Goal: Information Seeking & Learning: Learn about a topic

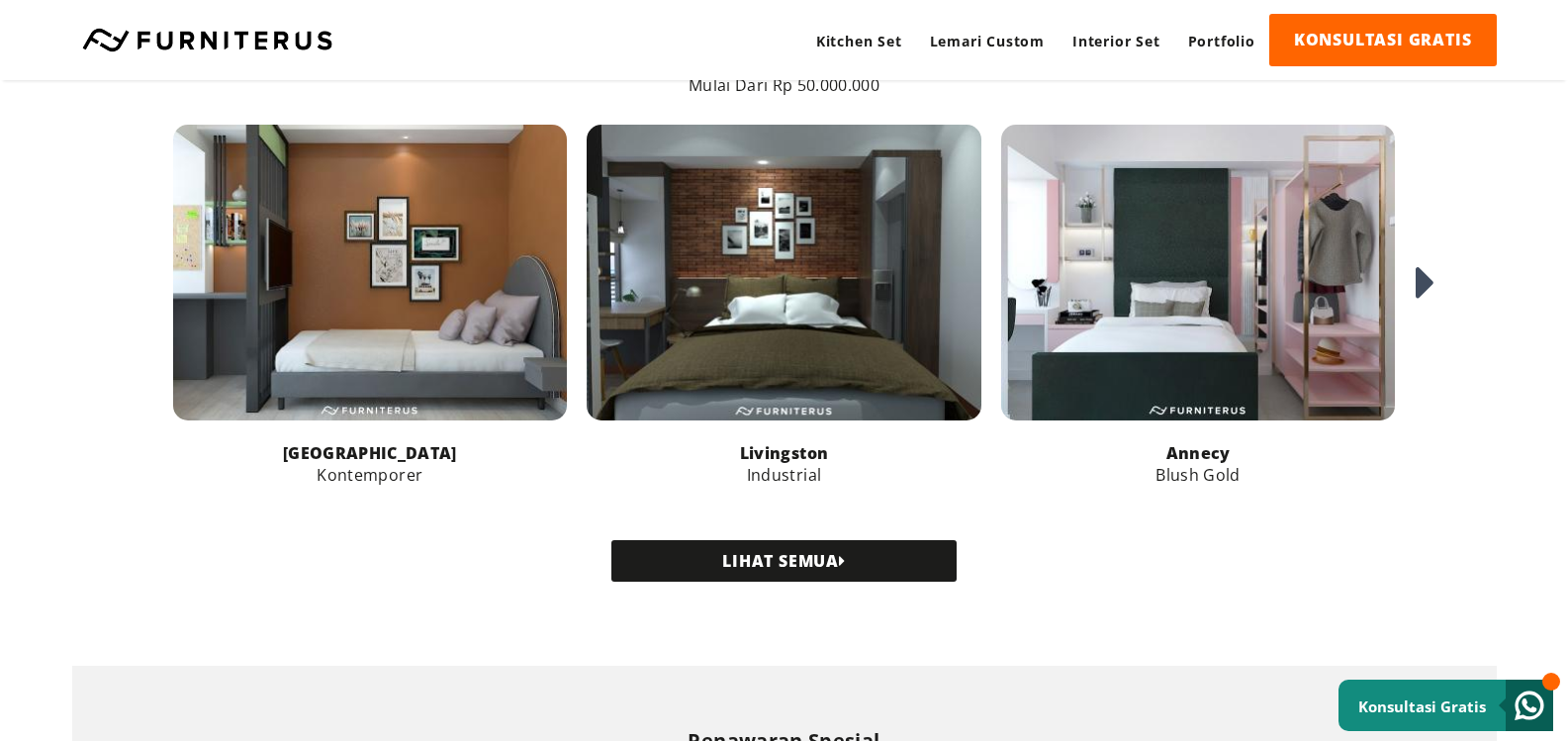
scroll to position [2489, 0]
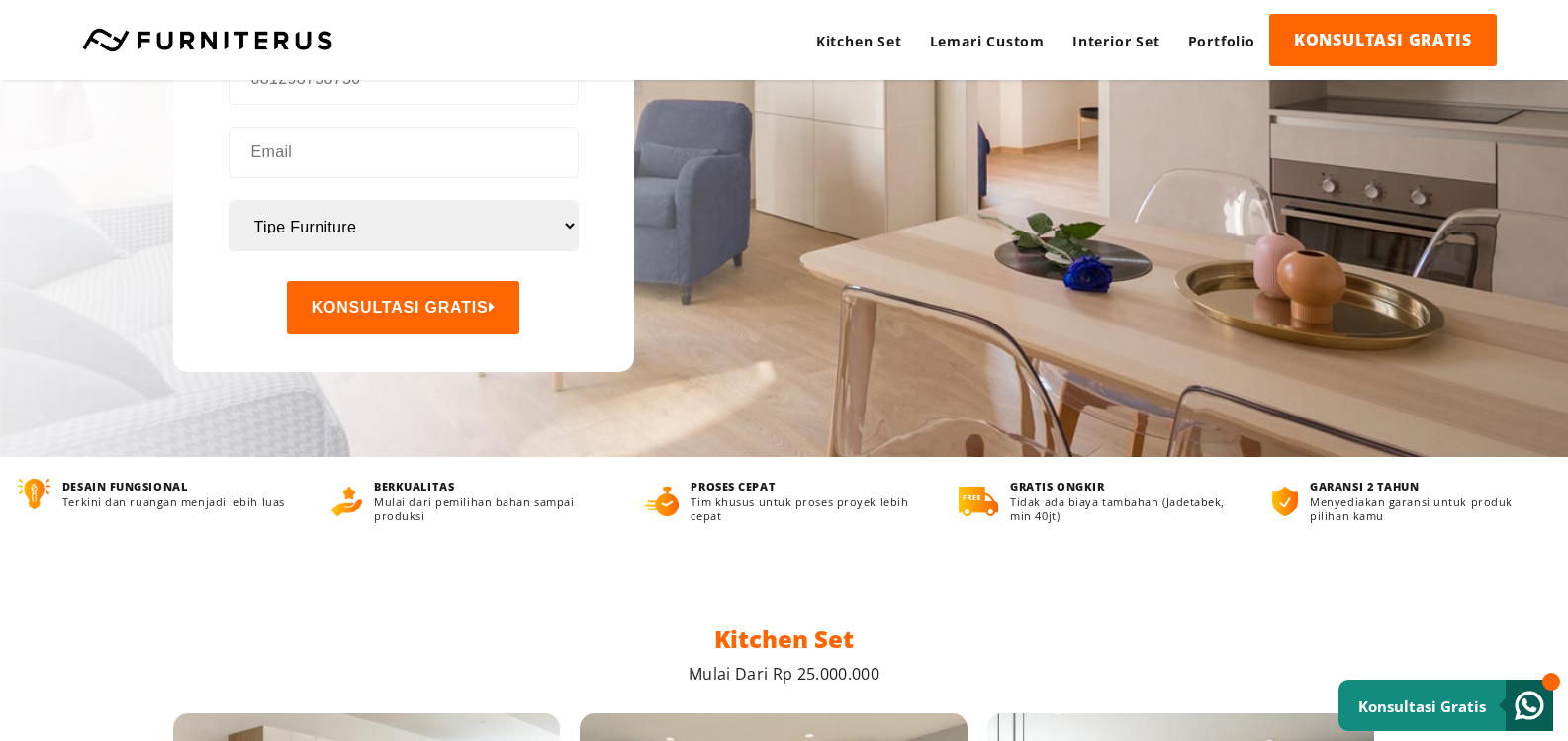
scroll to position [396, 0]
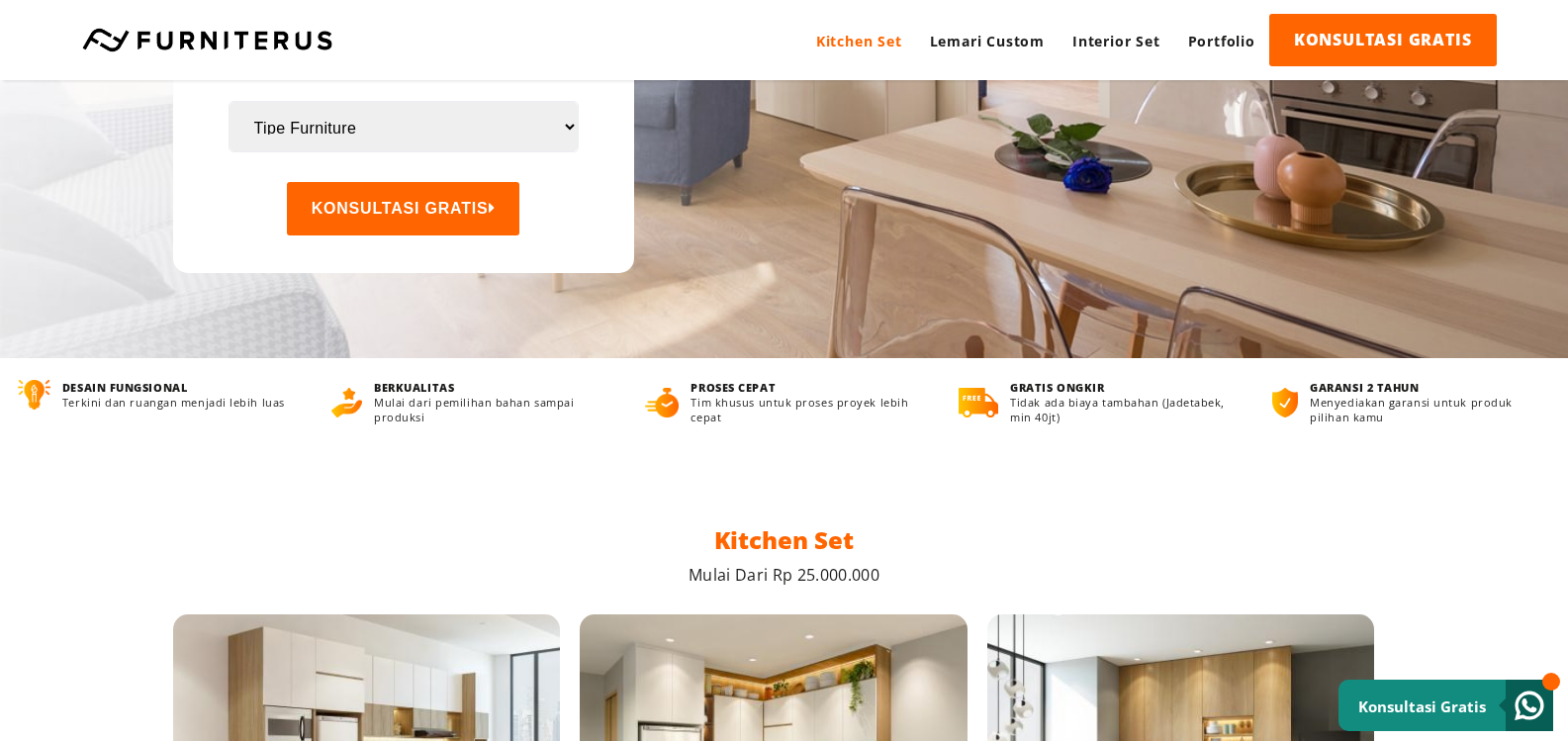
click at [870, 36] on link "Kitchen Set" at bounding box center [858, 41] width 114 height 55
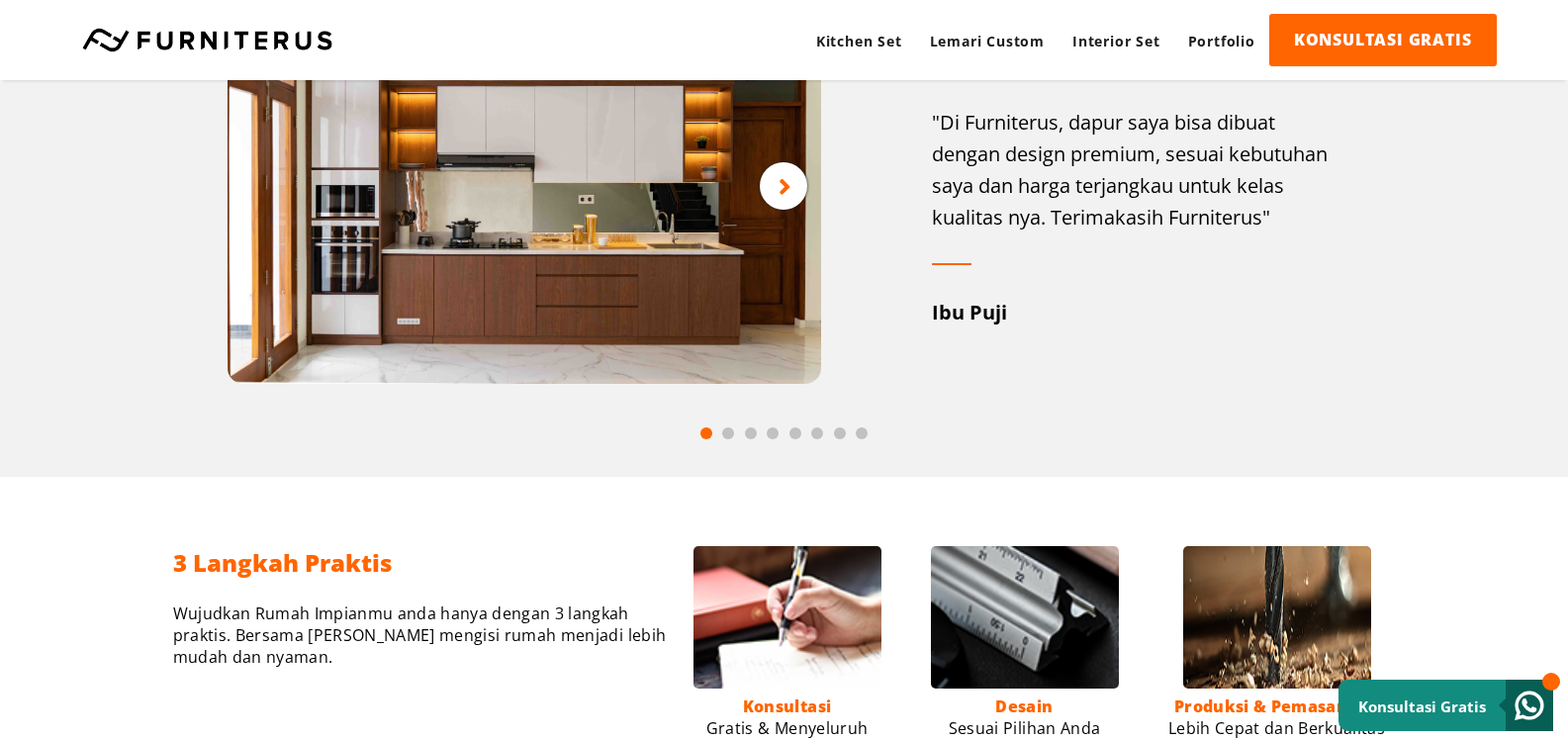
scroll to position [1286, 0]
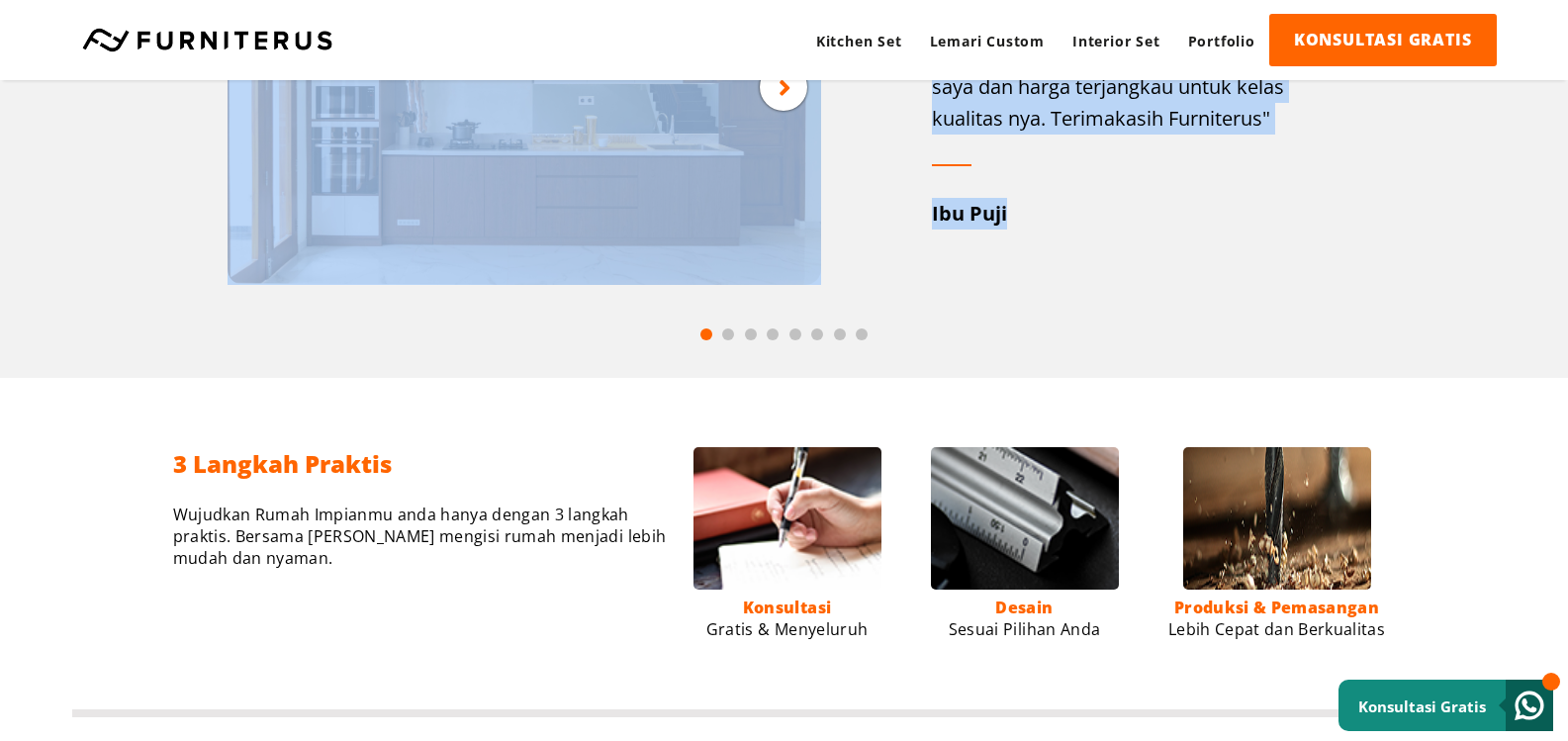
drag, startPoint x: 1101, startPoint y: 206, endPoint x: 282, endPoint y: 256, distance: 820.5
click at [282, 256] on div "Skandinavia" at bounding box center [784, 86] width 1223 height 396
click at [1069, 249] on div "Skandinavia" at bounding box center [784, 86] width 1223 height 396
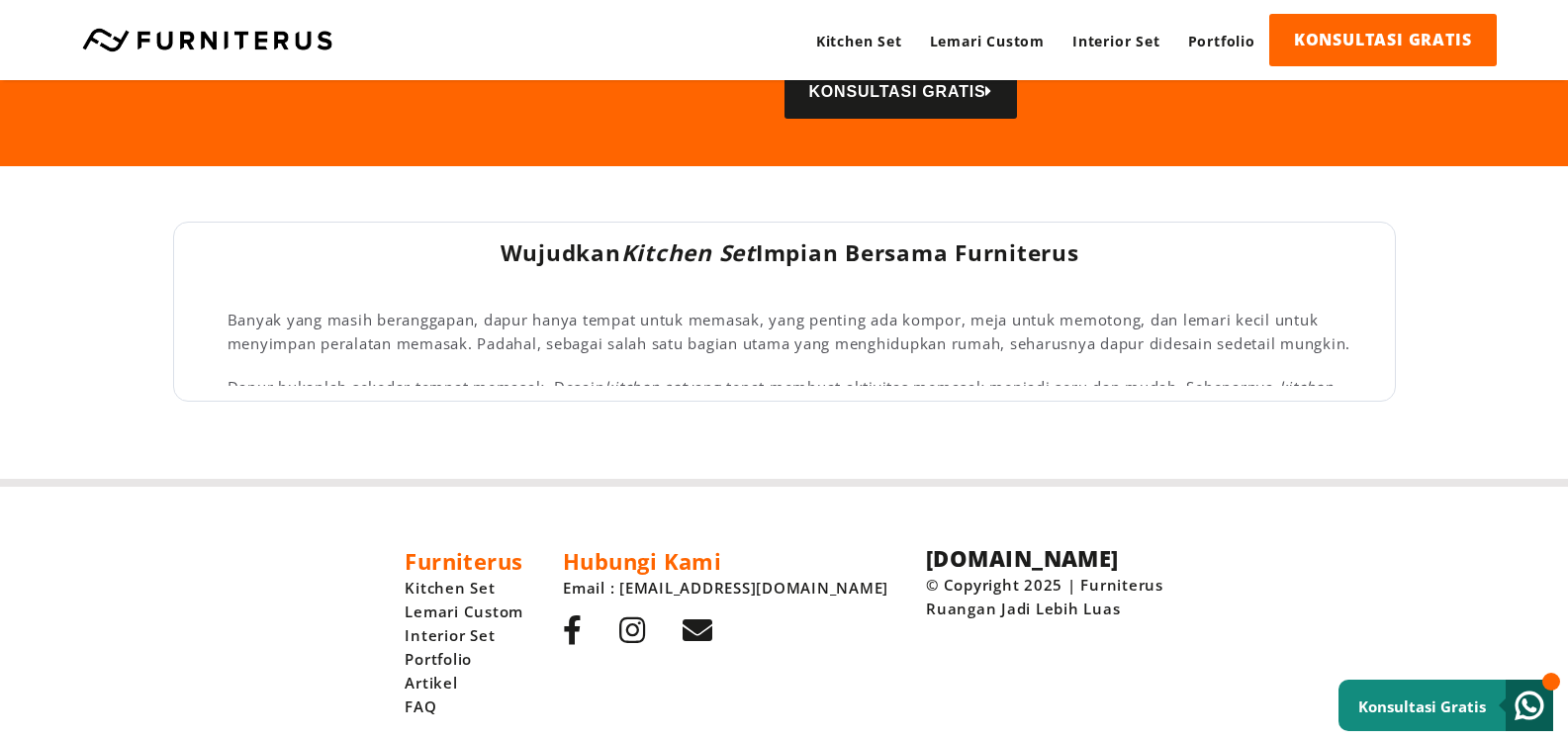
scroll to position [6889, 0]
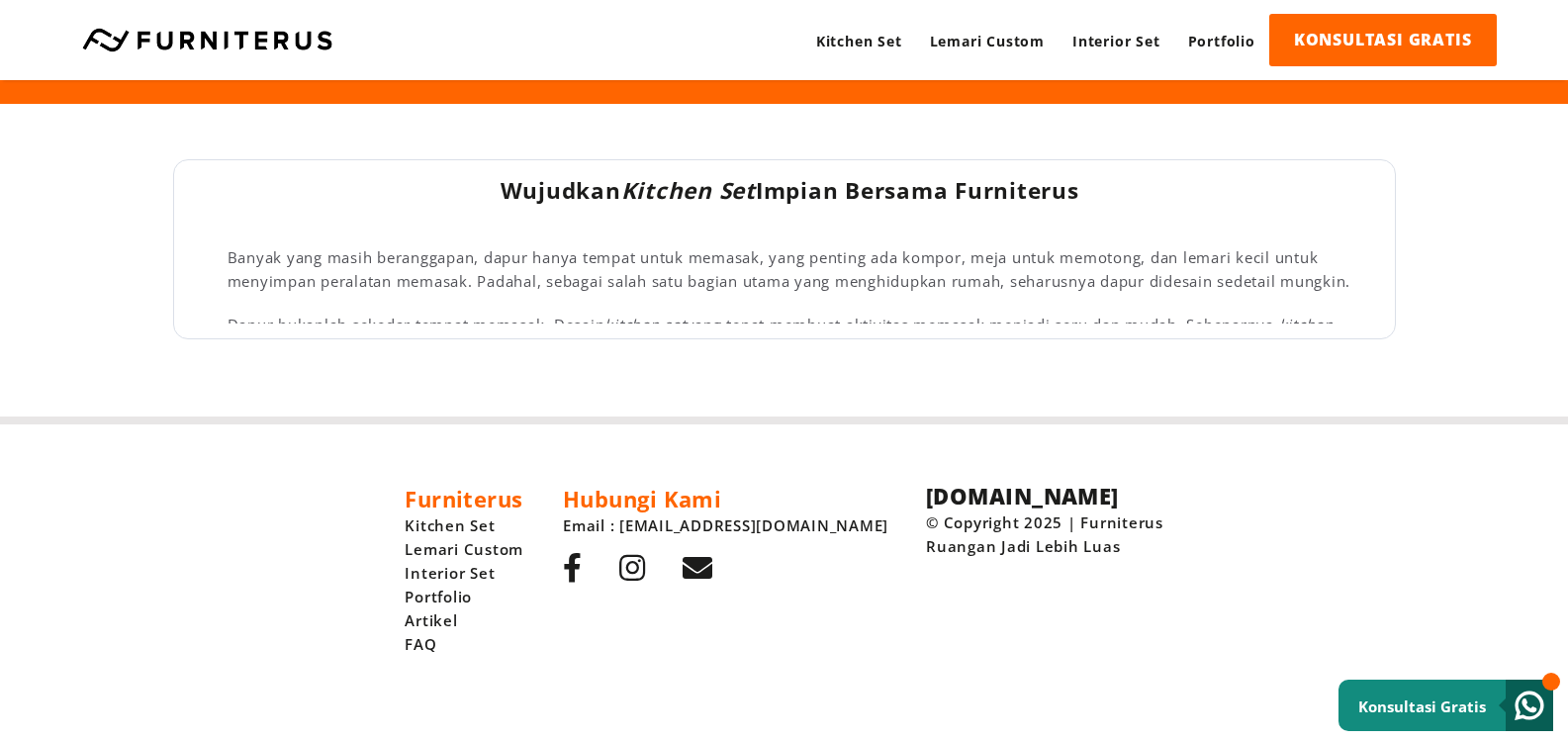
click at [645, 560] on icon at bounding box center [632, 567] width 26 height 30
